Goal: Information Seeking & Learning: Learn about a topic

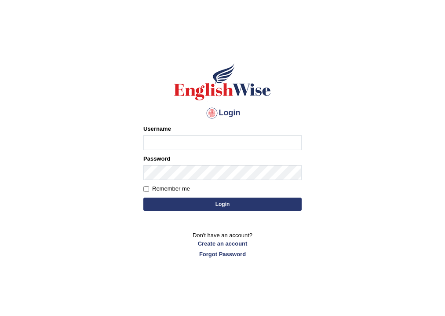
click at [183, 141] on input "Username" at bounding box center [222, 142] width 158 height 15
type input "habeeb_parramatta"
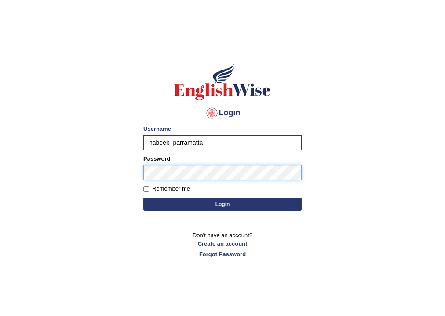
click at [143, 198] on button "Login" at bounding box center [222, 204] width 158 height 13
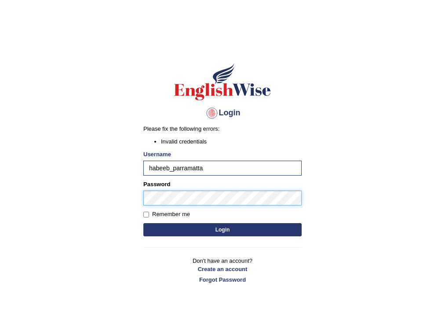
click at [0, 208] on body "Login Please fix the following errors: Invalid credentials Username habeeb_parr…" at bounding box center [222, 180] width 445 height 316
click at [143, 223] on button "Login" at bounding box center [222, 229] width 158 height 13
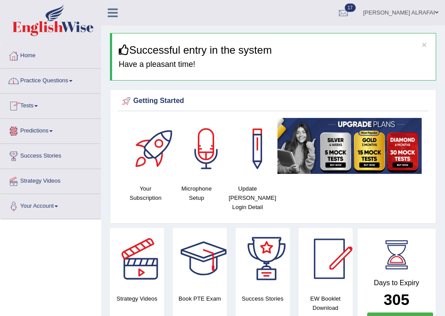
click at [55, 79] on link "Practice Questions" at bounding box center [50, 80] width 100 height 22
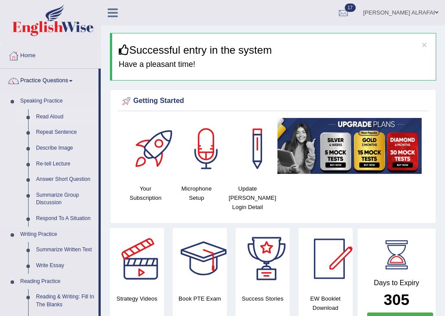
click at [52, 114] on link "Read Aloud" at bounding box center [65, 117] width 66 height 16
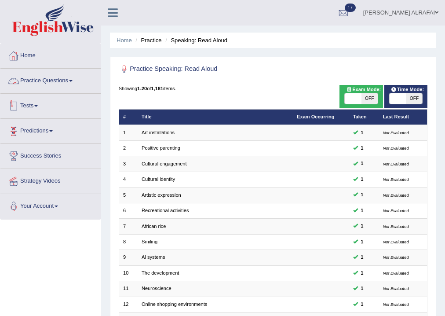
click at [36, 138] on link "Predictions" at bounding box center [50, 130] width 100 height 22
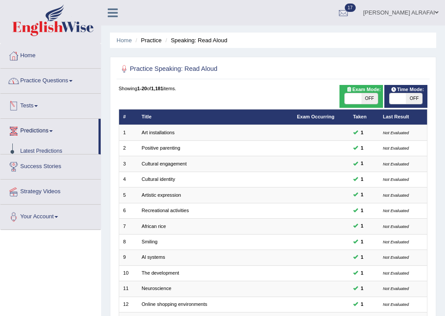
click at [37, 130] on link "Predictions" at bounding box center [49, 130] width 98 height 22
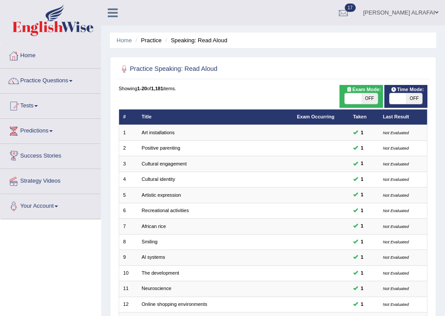
click at [44, 130] on link "Predictions" at bounding box center [50, 130] width 100 height 22
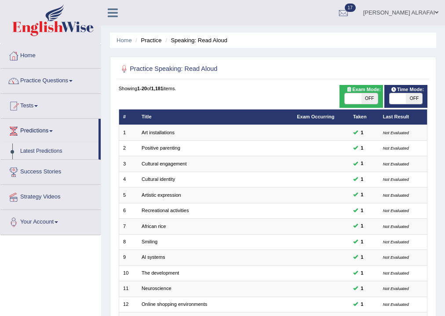
click at [44, 147] on link "Latest Predictions" at bounding box center [57, 151] width 82 height 16
